Goal: Task Accomplishment & Management: Use online tool/utility

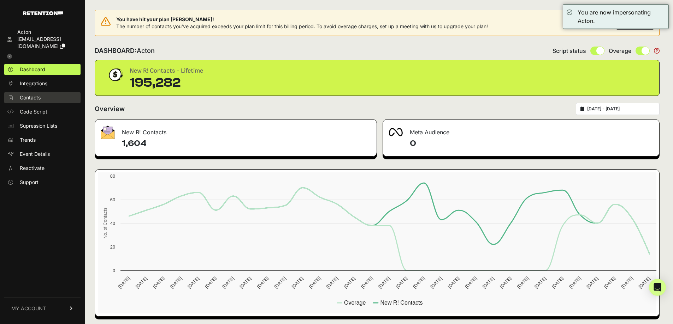
click at [28, 94] on span "Contacts" at bounding box center [30, 97] width 21 height 7
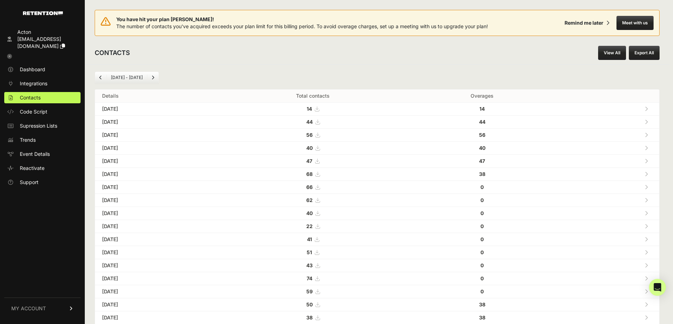
click at [611, 51] on link "View All" at bounding box center [612, 53] width 28 height 14
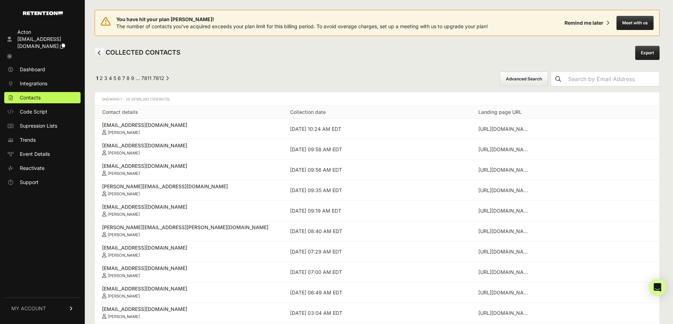
click at [539, 76] on button "Advanced Search" at bounding box center [524, 79] width 48 height 15
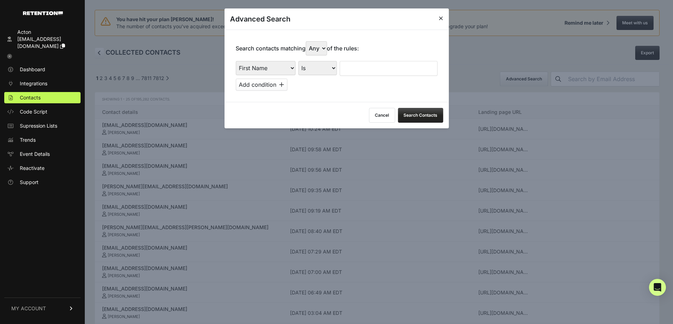
click at [267, 69] on select "First Name Last Name State City Email Email Domain Landing Domain Landing Page …" at bounding box center [265, 68] width 60 height 14
select select "file_date"
click at [235, 61] on select "First Name Last Name State City Email Email Domain Landing Domain Landing Page …" at bounding box center [265, 68] width 60 height 14
click at [318, 70] on select "Is on Is between" at bounding box center [317, 68] width 39 height 14
select select "is_between"
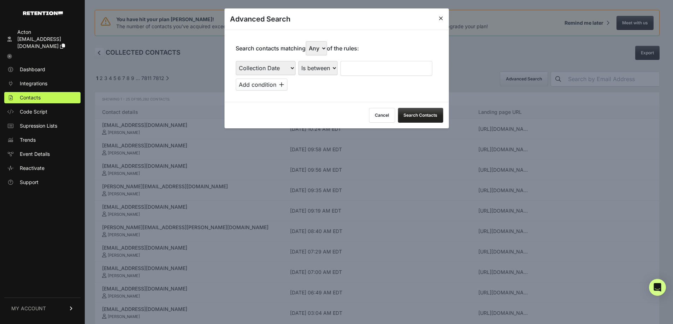
click at [298, 61] on select "Is on Is between" at bounding box center [317, 68] width 39 height 14
click at [353, 69] on input "text" at bounding box center [358, 68] width 37 height 15
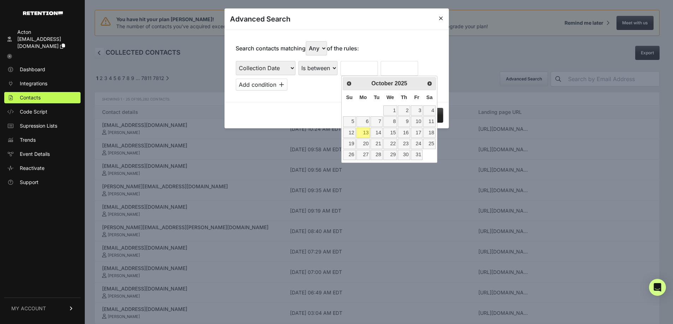
click at [347, 106] on table "Su Mo Tu We Th Fr Sa 1 2 3 4 5 6 7 8 9 10 11 12 13 14 15 16 17 18 19 20 21 22 2…" at bounding box center [388, 125] width 93 height 70
click at [360, 121] on link "6" at bounding box center [363, 122] width 14 height 10
type input "[DATE]"
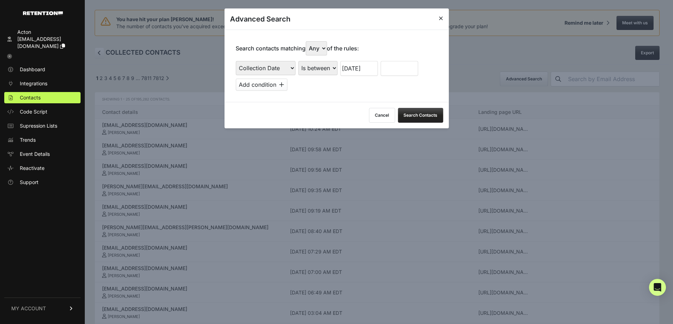
click at [386, 68] on input "text" at bounding box center [398, 68] width 37 height 15
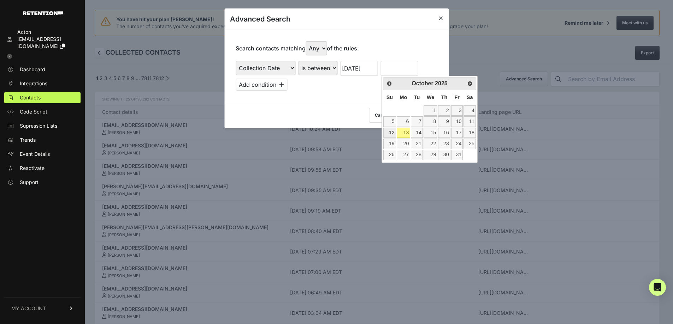
click at [387, 130] on link "12" at bounding box center [389, 133] width 12 height 10
type input "[DATE]"
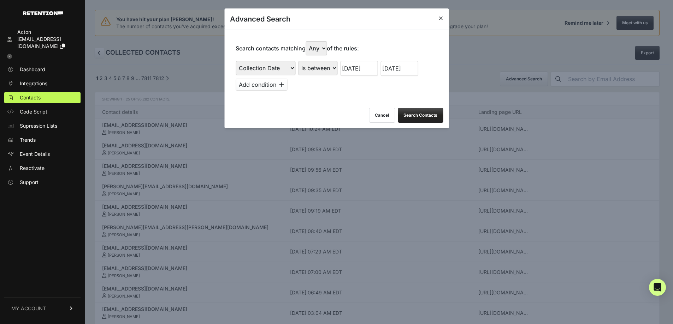
click at [431, 117] on button "Search Contacts" at bounding box center [420, 115] width 45 height 15
